Goal: Book appointment/travel/reservation

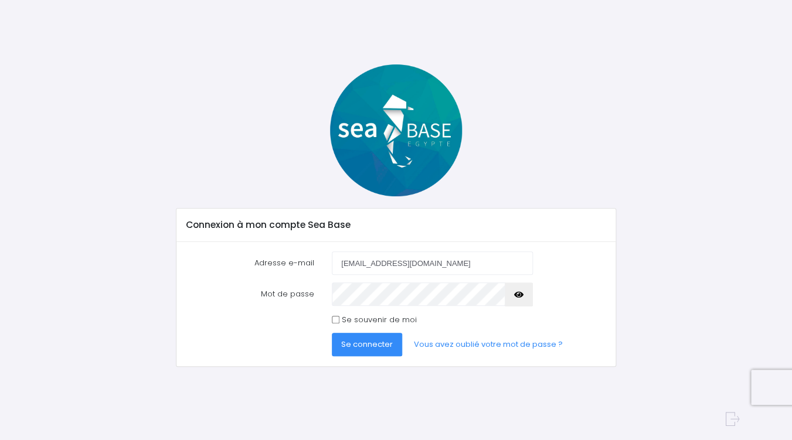
click at [369, 351] on button "Se connecter" at bounding box center [367, 344] width 70 height 23
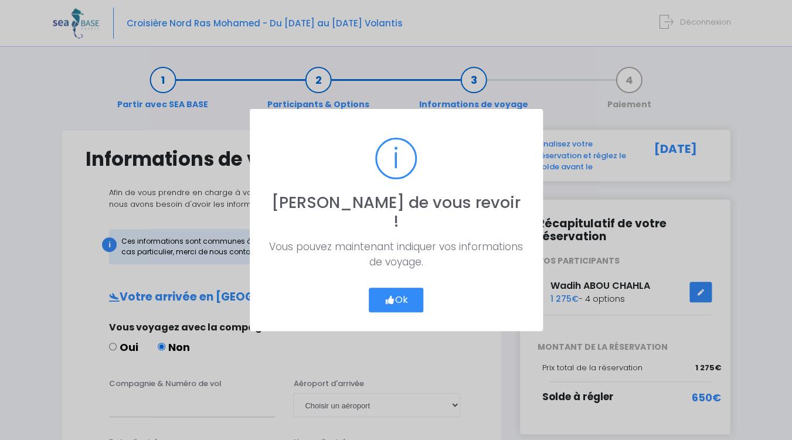
click at [396, 291] on button "Ok" at bounding box center [396, 300] width 55 height 25
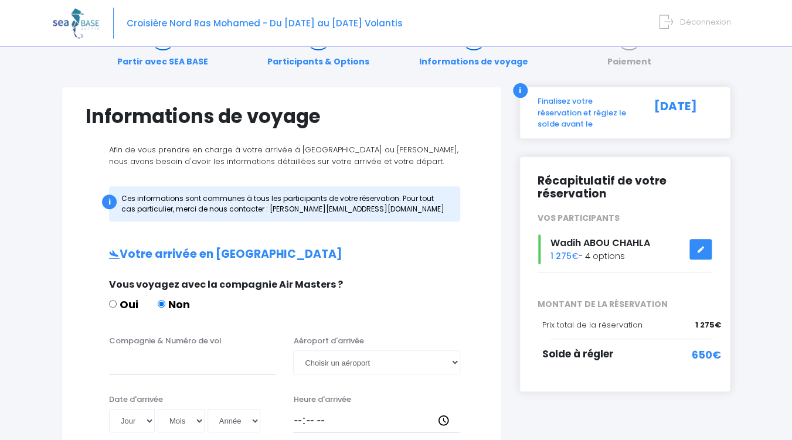
scroll to position [49, 0]
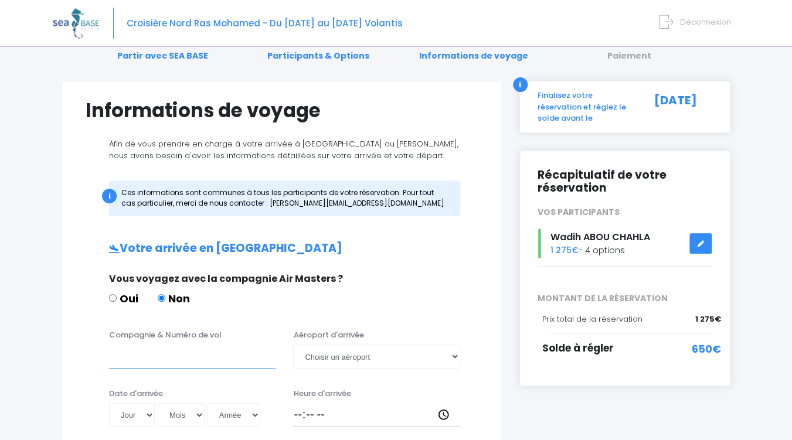
click at [240, 361] on input "Compagnie & Numéro de vol" at bounding box center [192, 356] width 166 height 23
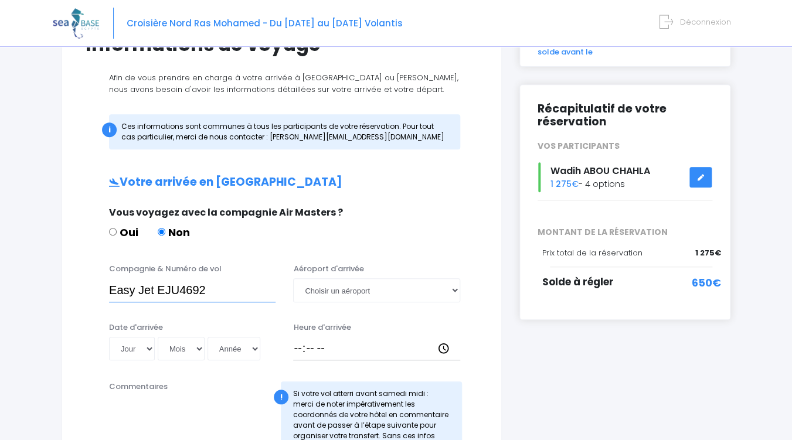
scroll to position [116, 0]
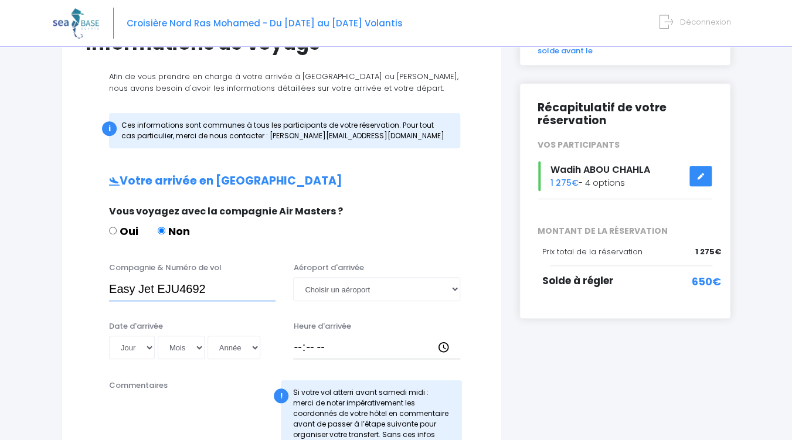
type input "Easy Jet EJU4692"
click at [109, 336] on select "Jour 01 02 03 04 05 06 07 08 09 10 11 12 13 14 15 16 17 18 19 20 21 22 23 24 25…" at bounding box center [132, 347] width 46 height 23
select select "01"
click option "01" at bounding box center [0, 0] width 0 height 0
click at [158, 336] on select "Mois 01 02 03 04 05 06 07 08 09 10 11 12" at bounding box center [181, 347] width 47 height 23
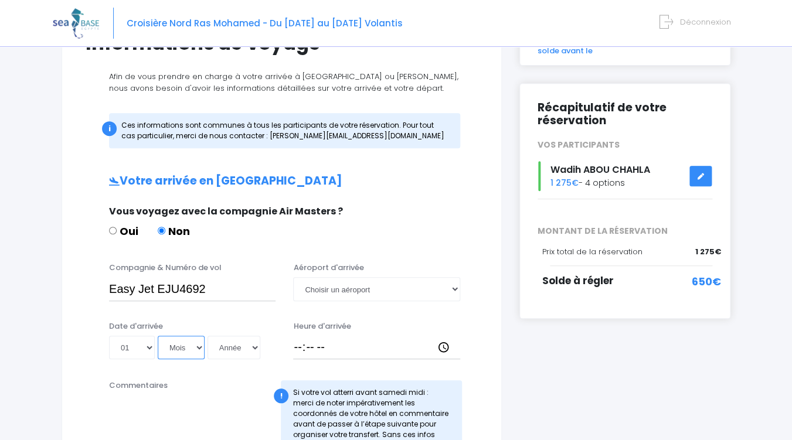
select select "11"
click option "11" at bounding box center [0, 0] width 0 height 0
click at [208, 336] on select "Année 2045 2044 2043 2042 2041 2040 2039 2038 2037 2036 2035 2034 2033 2032 203…" at bounding box center [234, 347] width 53 height 23
select select "2025"
click option "2025" at bounding box center [0, 0] width 0 height 0
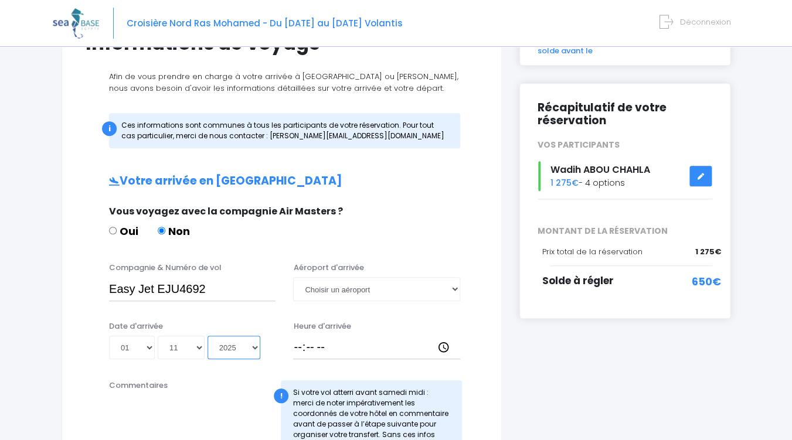
type input "2025-11-01"
select select "Hurghada"
click option "Hurghada" at bounding box center [0, 0] width 0 height 0
click at [300, 347] on input "Heure d'arrivée" at bounding box center [376, 347] width 166 height 23
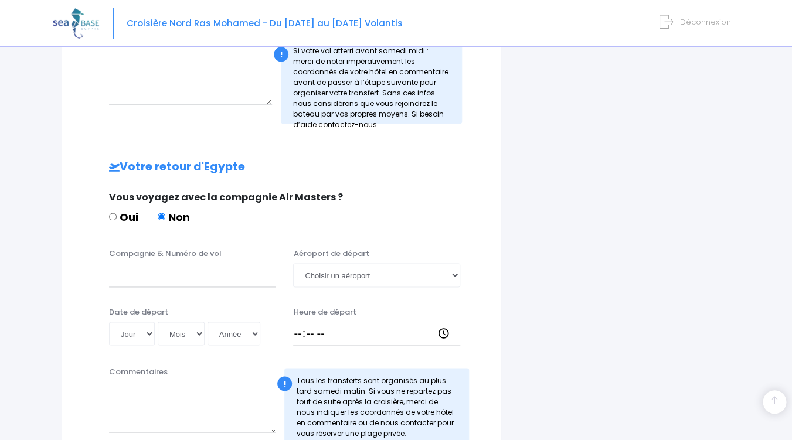
scroll to position [461, 0]
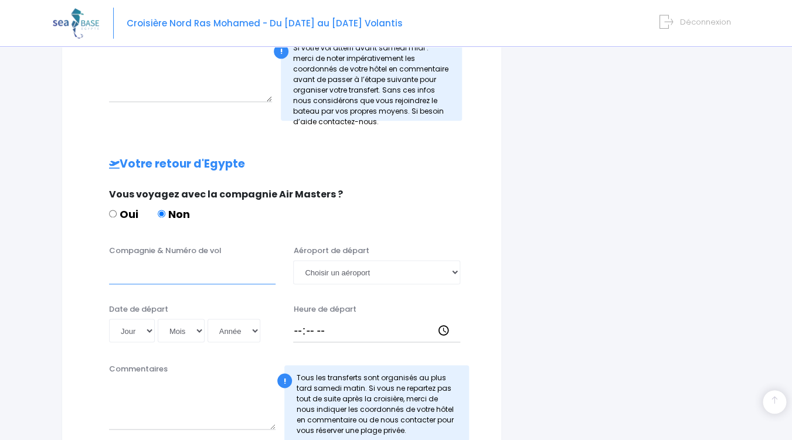
click at [204, 279] on input "Compagnie & Numéro de vol" at bounding box center [192, 271] width 166 height 23
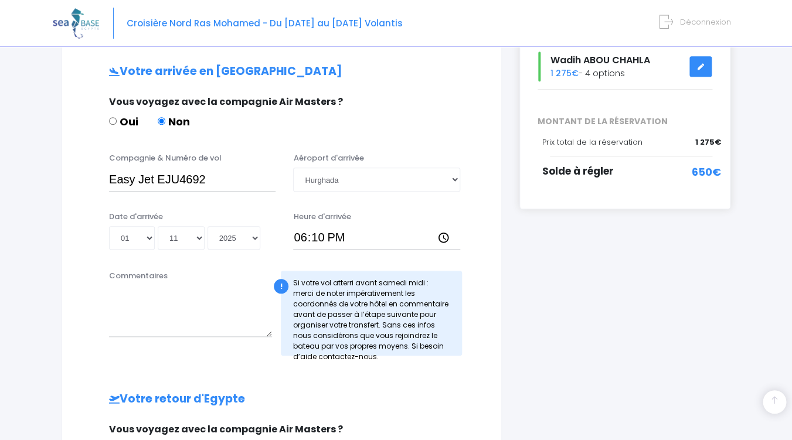
scroll to position [222, 0]
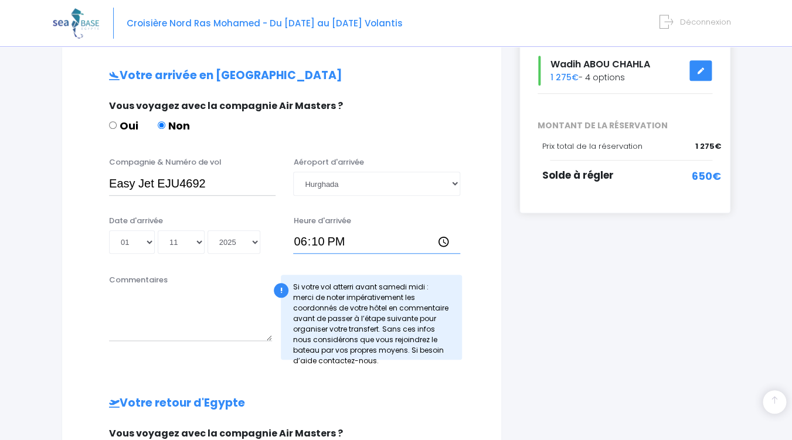
click at [327, 243] on input "18:10" at bounding box center [376, 241] width 166 height 23
type input "18:00"
click at [212, 186] on input "Easy Jet EJU4692" at bounding box center [192, 183] width 166 height 23
type input "Easy Jet EJU4657"
click at [109, 230] on select "Jour 01 02 03 04 05 06 07 08 09 10 11 12 13 14 15 16 17 18 19 20 21 22 23 24 25…" at bounding box center [132, 241] width 46 height 23
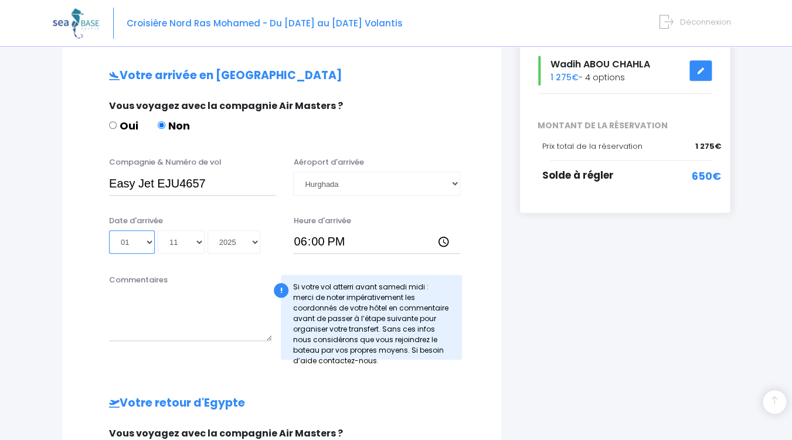
select select "25"
click option "25" at bounding box center [0, 0] width 0 height 0
type input "2025-11-25"
select select "10"
click option "10" at bounding box center [0, 0] width 0 height 0
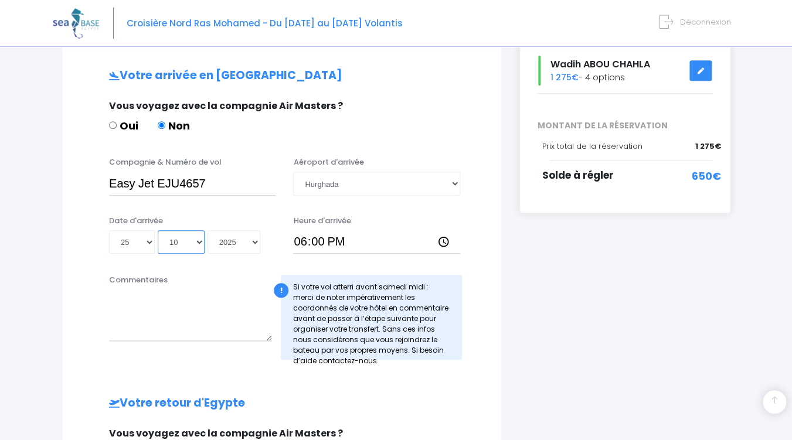
type input "2025-10-25"
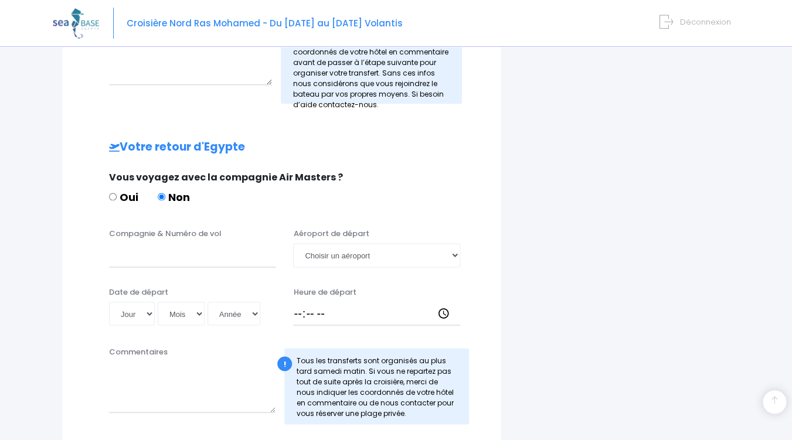
scroll to position [497, 0]
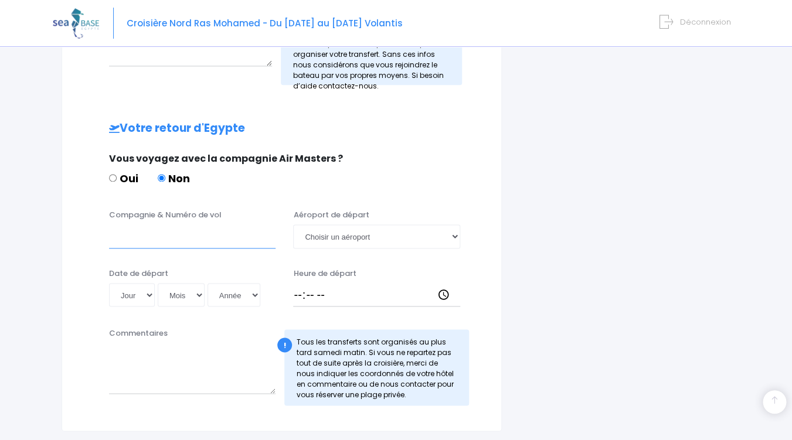
click at [206, 246] on input "Compagnie & Numéro de vol" at bounding box center [192, 236] width 166 height 23
type input "Easy Jet EJU4692"
click at [109, 283] on select "Jour 01 02 03 04 05 06 07 08 09 10 11 12 13 14 15 16 17 18 19 20 21 22 23 24 25…" at bounding box center [132, 294] width 46 height 23
select select "01"
click option "01" at bounding box center [0, 0] width 0 height 0
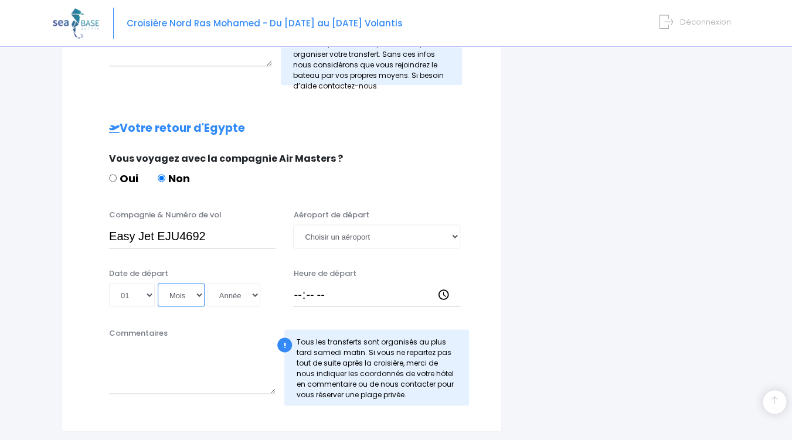
click at [158, 283] on select "Mois 01 02 03 04 05 06 07 08 09 10 11 12" at bounding box center [181, 294] width 47 height 23
select select "11"
click option "11" at bounding box center [0, 0] width 0 height 0
click at [208, 283] on select "Année 2045 2044 2043 2042 2041 2040 2039 2038 2037 2036 2035 2034 2033 2032 203…" at bounding box center [234, 294] width 53 height 23
select select "2025"
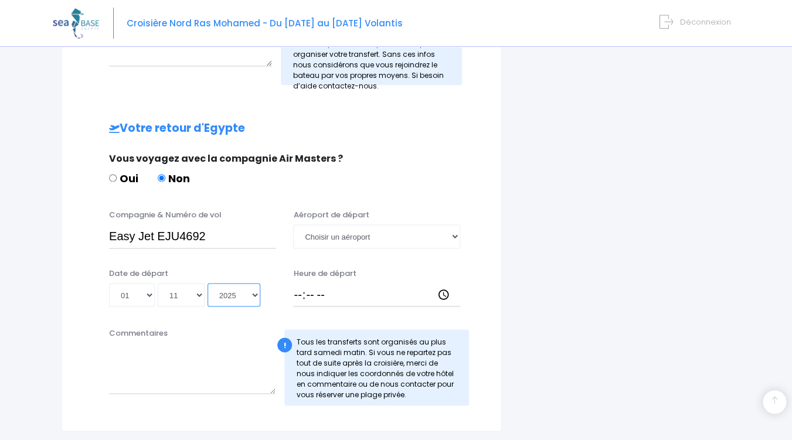
click option "2025" at bounding box center [0, 0] width 0 height 0
type input "2025-11-01"
select select "Hurghada"
click option "Hurghada" at bounding box center [0, 0] width 0 height 0
click at [300, 290] on input "Heure de départ" at bounding box center [376, 294] width 166 height 23
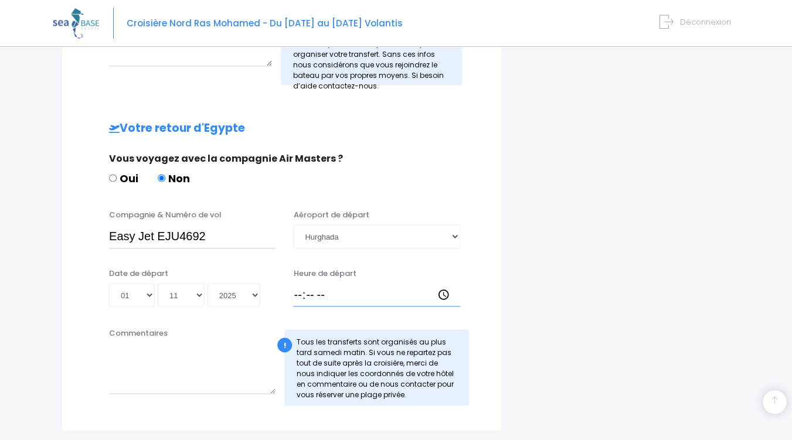
type input "18:10"
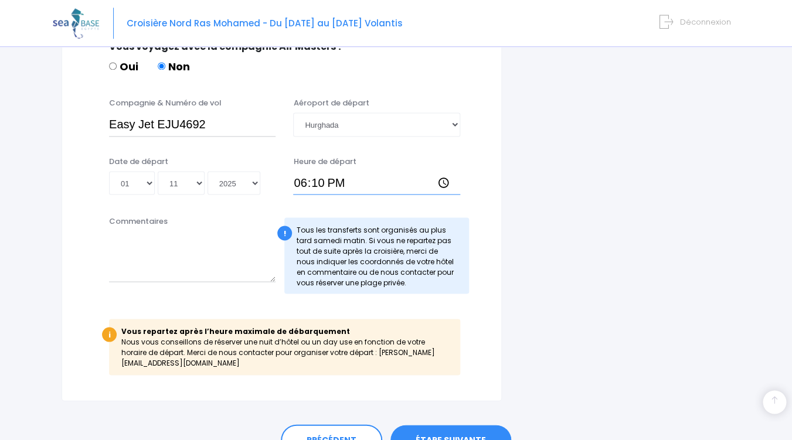
scroll to position [661, 0]
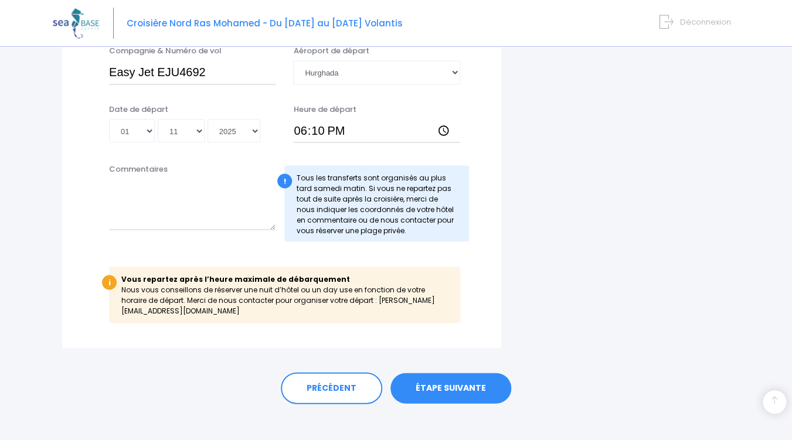
click at [457, 383] on link "ÉTAPE SUIVANTE" at bounding box center [450, 388] width 121 height 30
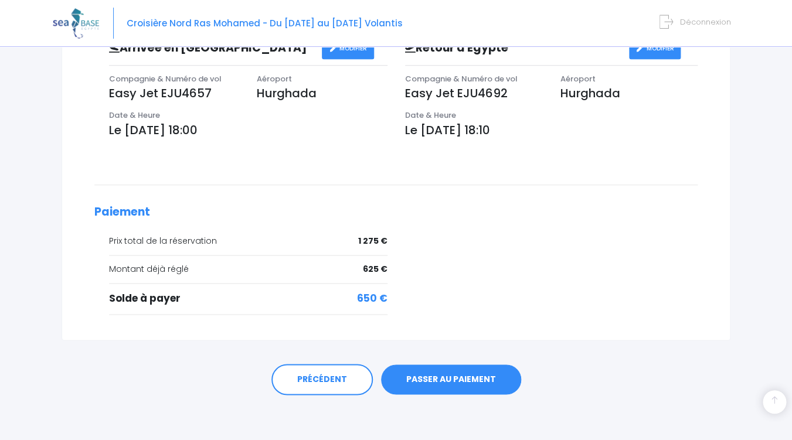
scroll to position [385, 0]
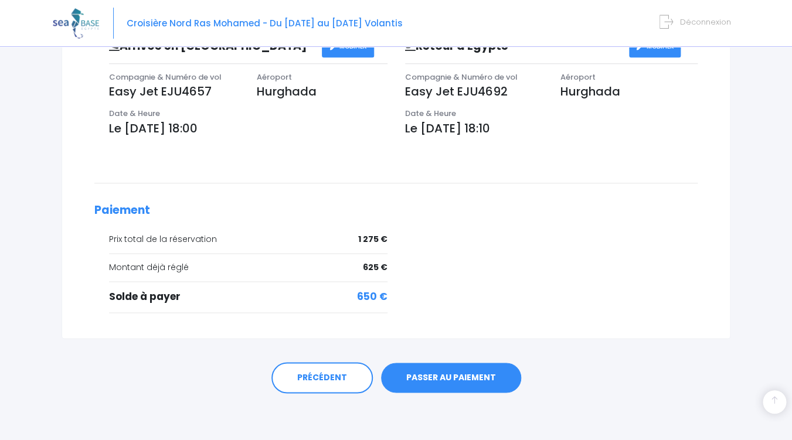
click at [448, 376] on link "PASSER AU PAIEMENT" at bounding box center [451, 378] width 140 height 30
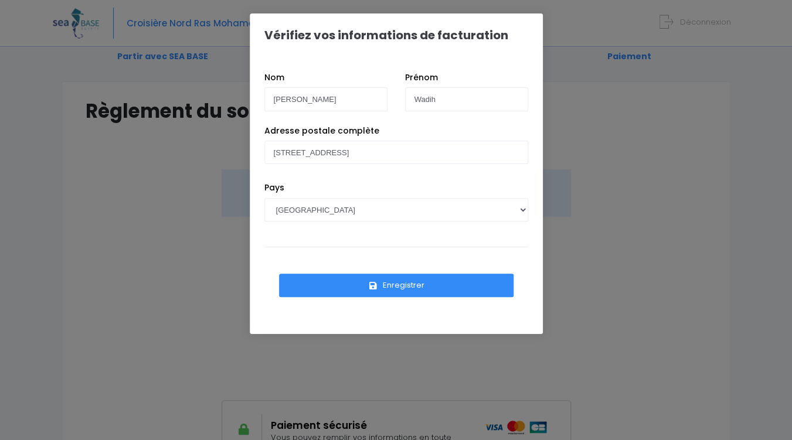
scroll to position [51, 0]
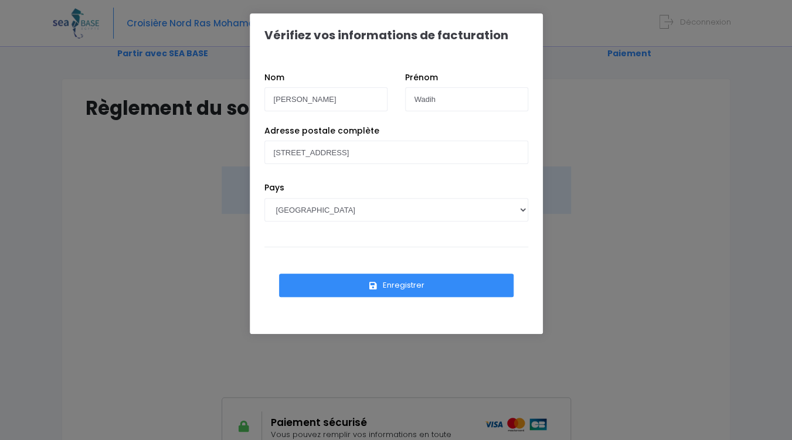
click at [401, 282] on button "Enregistrer" at bounding box center [396, 285] width 234 height 23
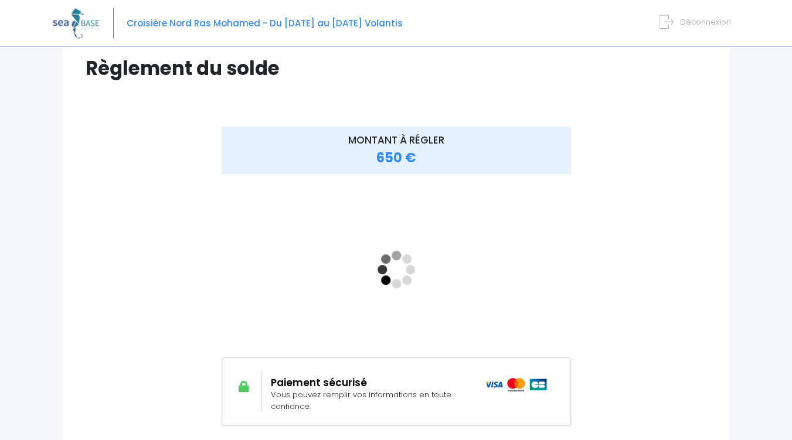
scroll to position [76, 0]
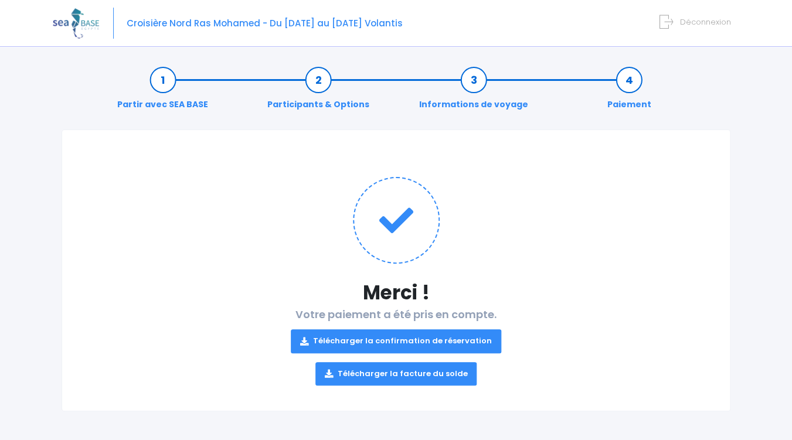
scroll to position [1, 0]
click at [384, 337] on link "Télécharger la confirmation de réservation" at bounding box center [396, 340] width 210 height 23
